Goal: Browse casually

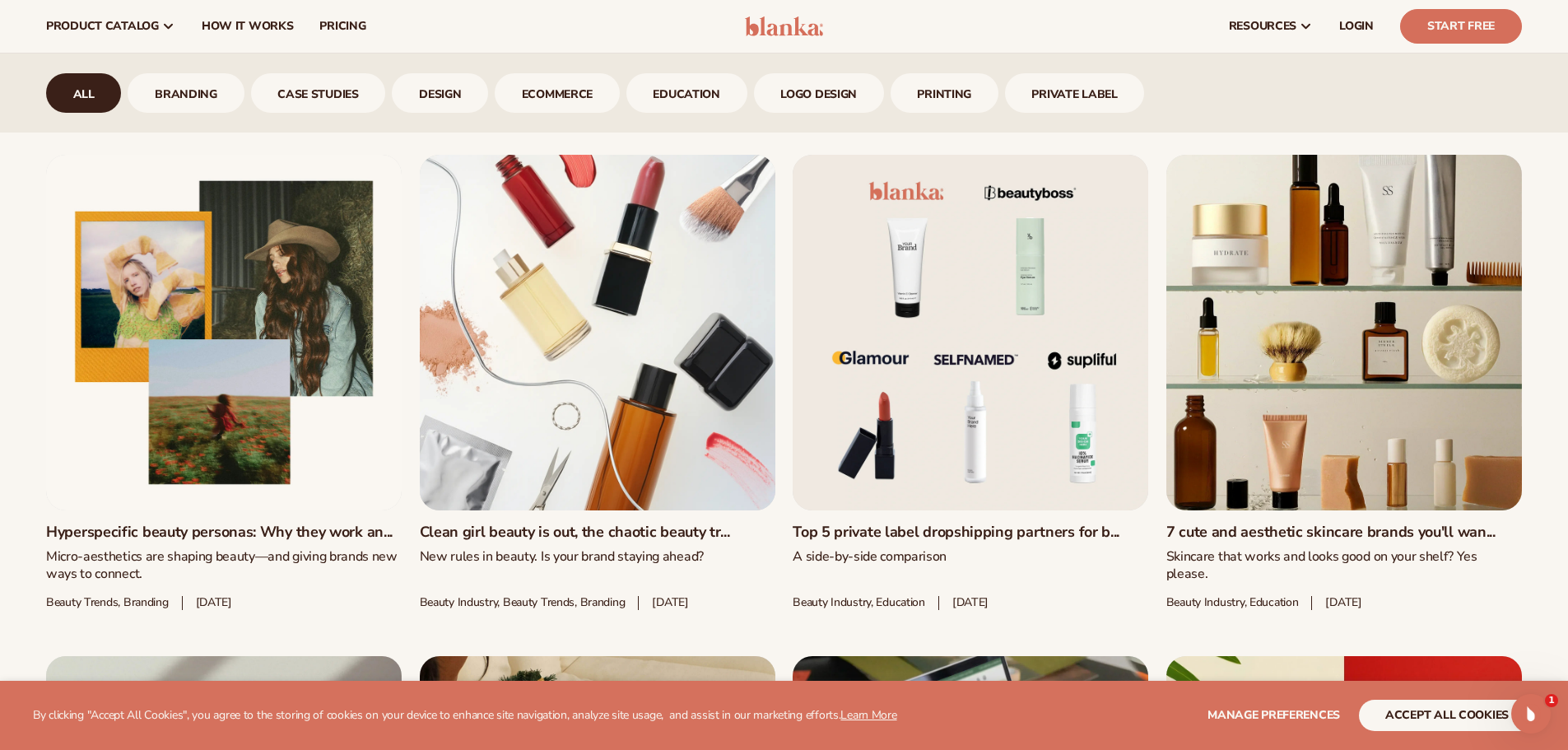
scroll to position [1368, 0]
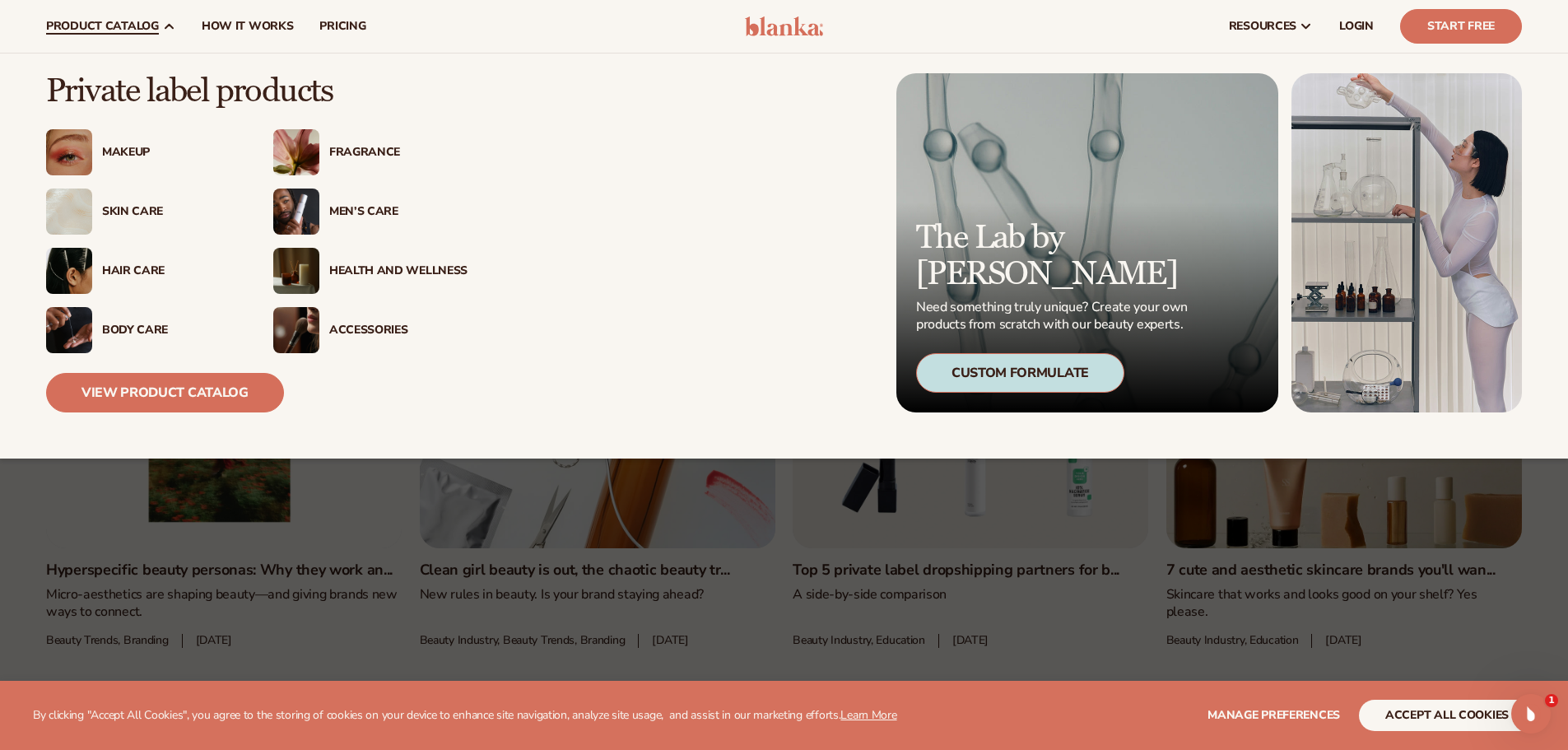
click at [91, 36] on link "product catalog" at bounding box center [111, 26] width 156 height 53
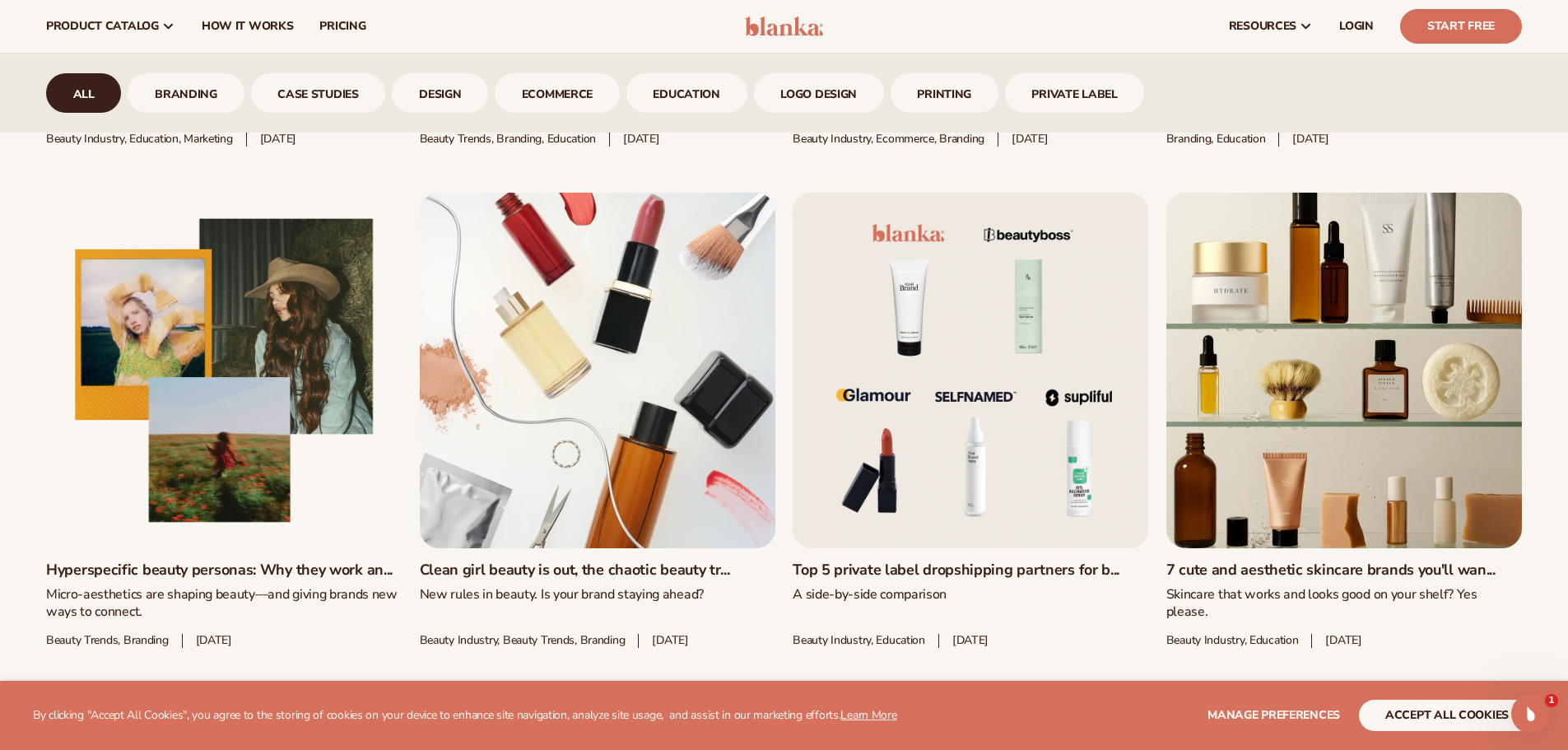
click at [808, 34] on img at bounding box center [784, 27] width 78 height 20
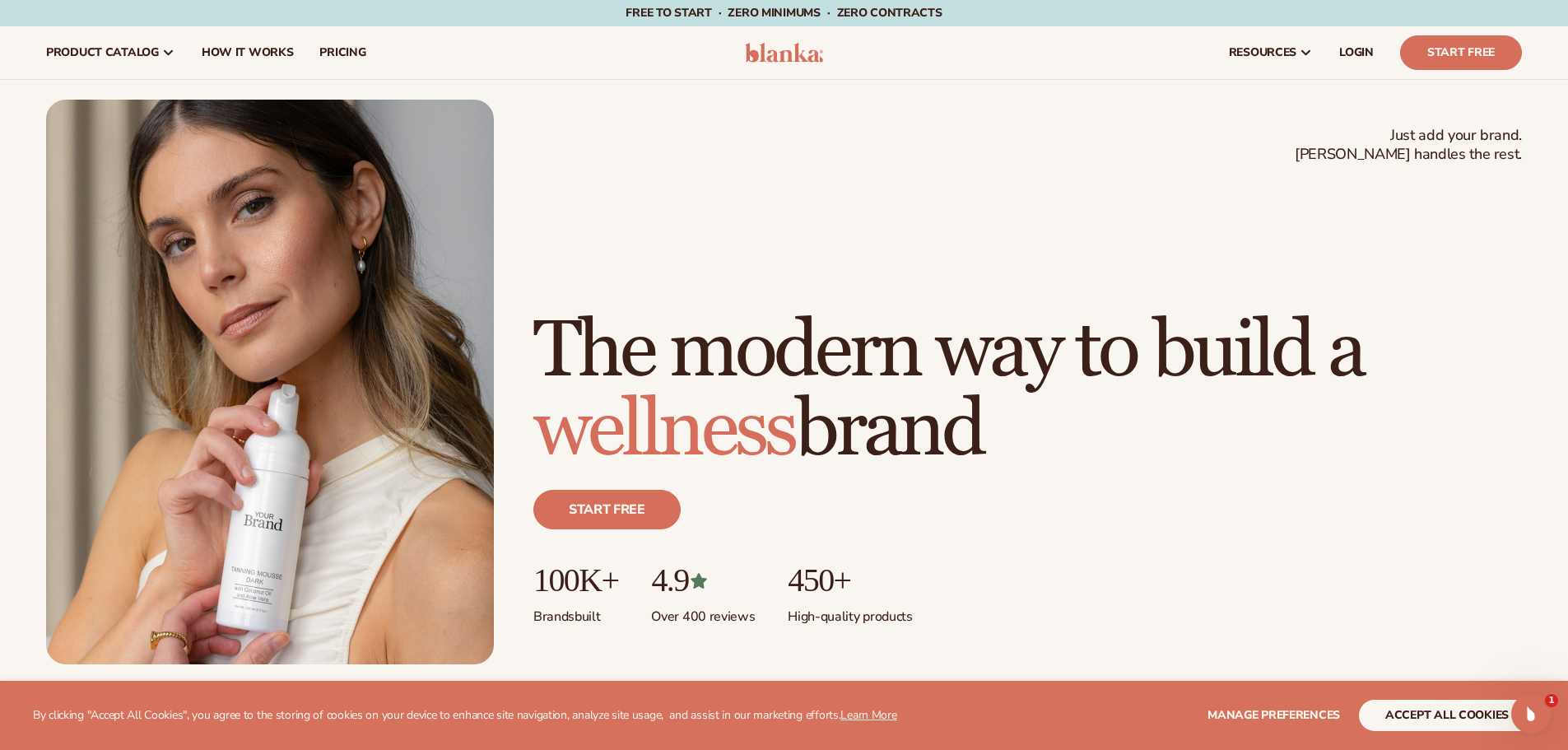
click at [674, 98] on div "Just add your brand. Blanka handles the rest. beauty,skin care,wellness,makeup …" at bounding box center [784, 381] width 1568 height 604
click at [691, 128] on div "Just add your brand. Blanka handles the rest. beauty,[MEDICAL_DATA],wellness,ma…" at bounding box center [784, 382] width 1476 height 565
